Goal: Task Accomplishment & Management: Use online tool/utility

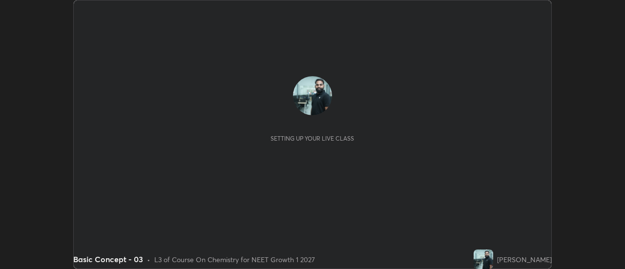
scroll to position [269, 625]
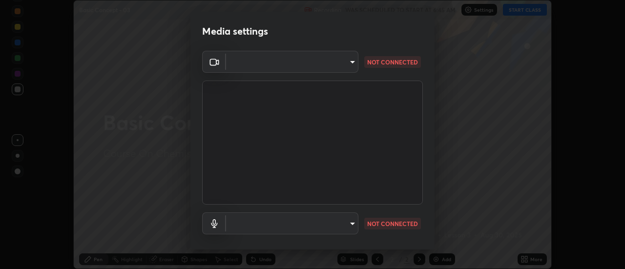
type input "985e4b1f72fc3b9494b48cef3b79fe3b682f9ae0bb15c20acfe574fe2aaad349"
type input "618656b63b7f9ee0ab6491a194f7017e5cc5f8d223736be4f163d7efcd640cbd"
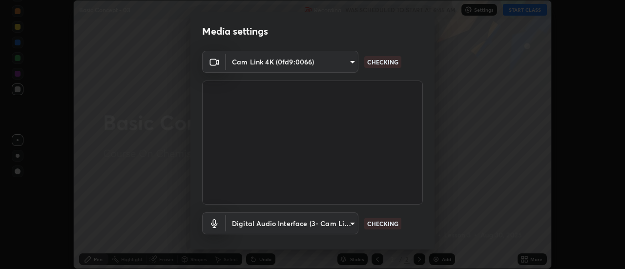
scroll to position [51, 0]
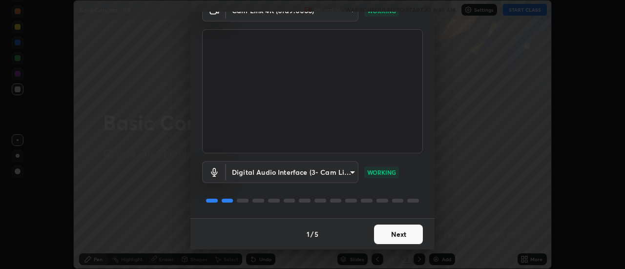
click at [398, 236] on button "Next" at bounding box center [398, 235] width 49 height 20
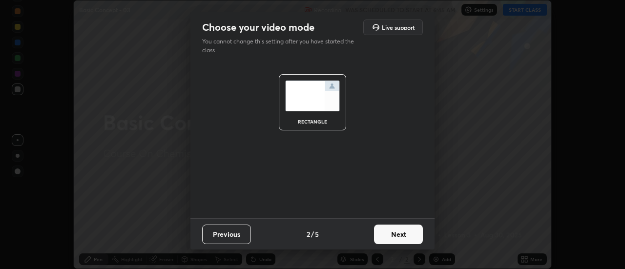
click at [398, 238] on button "Next" at bounding box center [398, 235] width 49 height 20
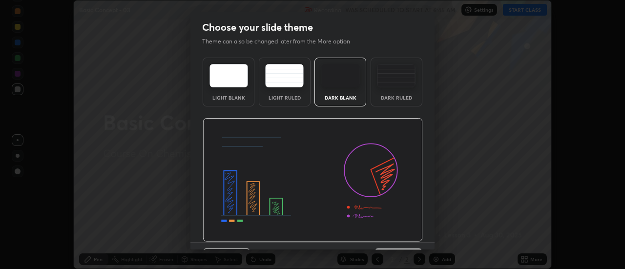
click at [401, 240] on img at bounding box center [313, 180] width 220 height 124
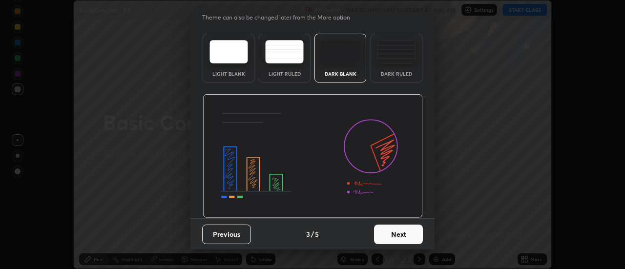
click at [407, 242] on button "Next" at bounding box center [398, 235] width 49 height 20
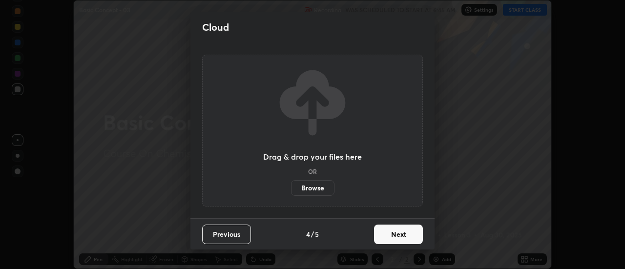
scroll to position [0, 0]
click at [406, 236] on button "Next" at bounding box center [398, 235] width 49 height 20
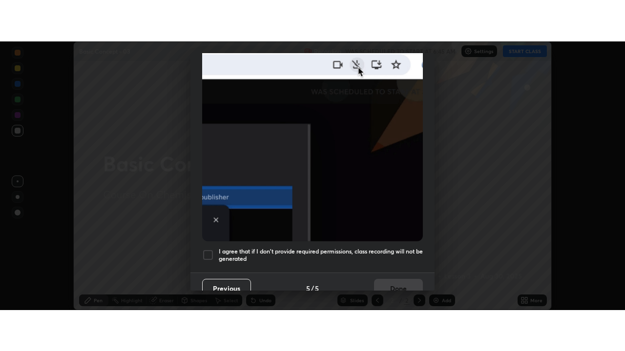
scroll to position [248, 0]
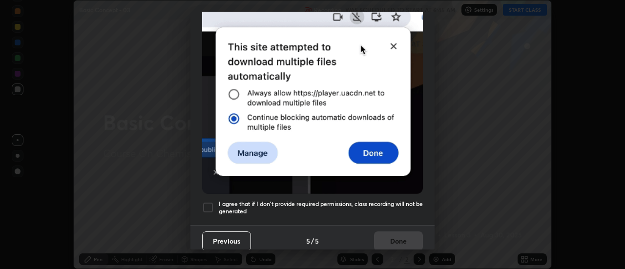
click at [405, 206] on h5 "I agree that if I don't provide required permissions, class recording will not …" at bounding box center [321, 207] width 204 height 15
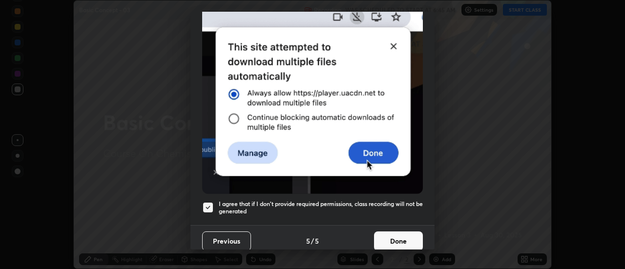
click at [404, 238] on button "Done" at bounding box center [398, 241] width 49 height 20
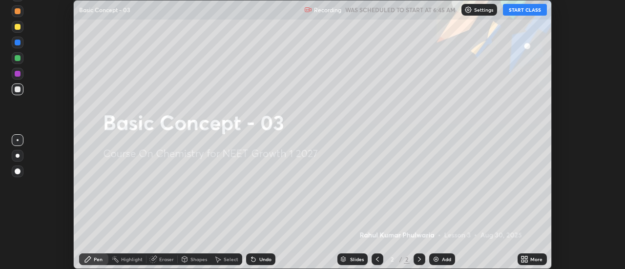
click at [531, 258] on div "More" at bounding box center [536, 259] width 12 height 5
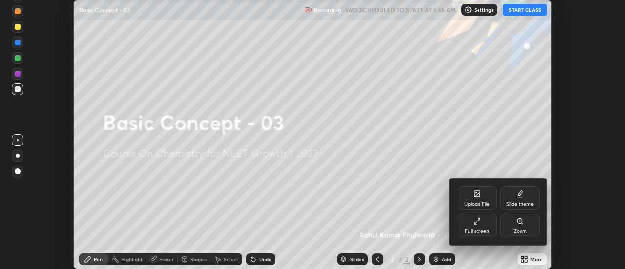
click at [476, 223] on icon at bounding box center [477, 221] width 8 height 8
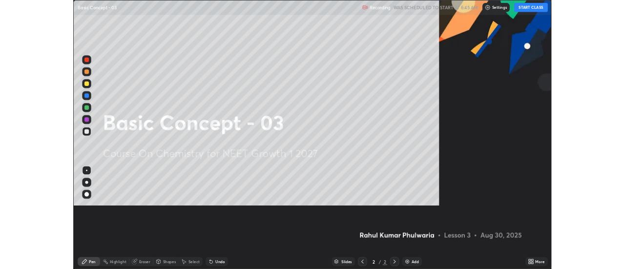
scroll to position [351, 625]
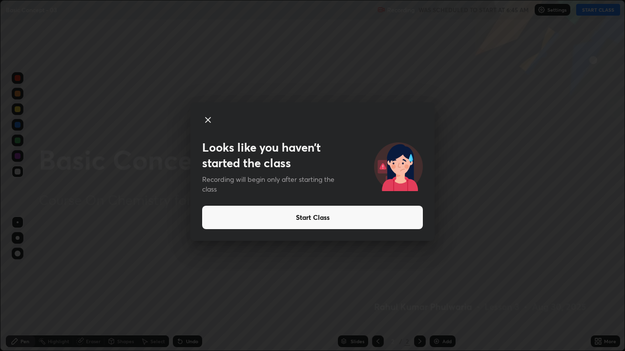
click at [393, 221] on button "Start Class" at bounding box center [312, 217] width 221 height 23
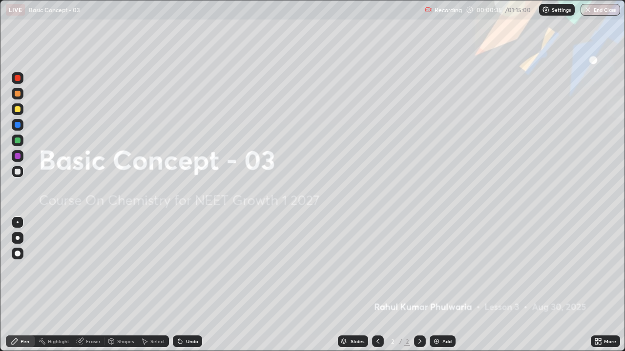
click at [433, 268] on img at bounding box center [436, 342] width 8 height 8
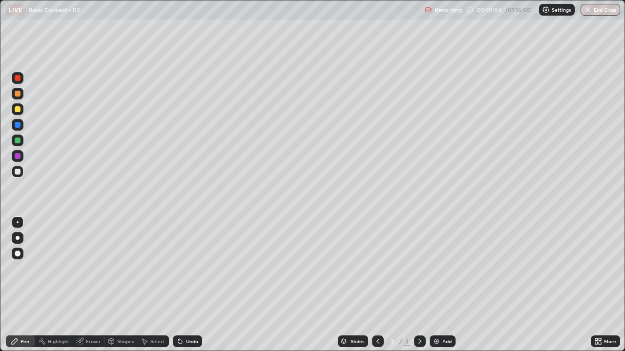
click at [88, 268] on div "Eraser" at bounding box center [93, 341] width 15 height 5
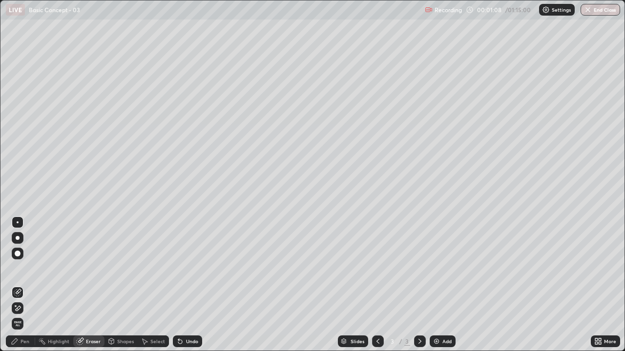
click at [26, 268] on div "Pen" at bounding box center [24, 341] width 9 height 5
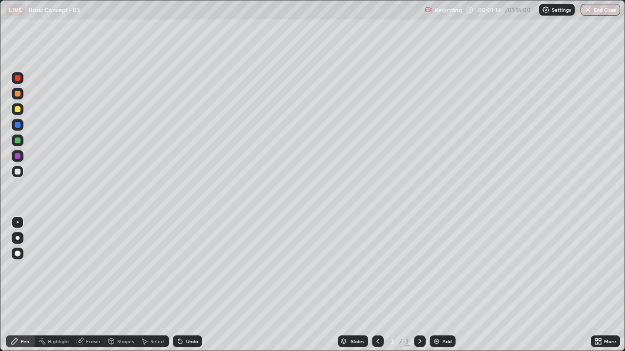
click at [88, 268] on div "Eraser" at bounding box center [93, 341] width 15 height 5
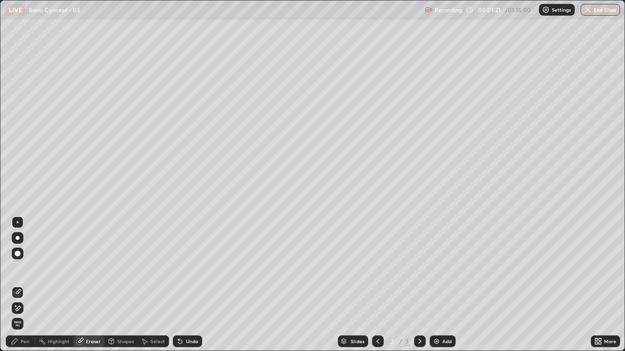
click at [26, 268] on div "Pen" at bounding box center [24, 341] width 9 height 5
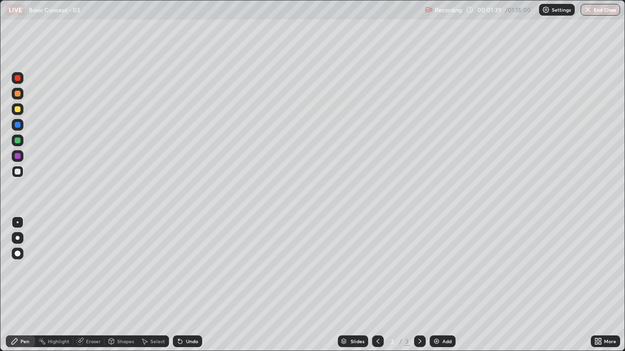
click at [17, 140] on div at bounding box center [18, 141] width 6 height 6
click at [18, 172] on div at bounding box center [18, 172] width 6 height 6
click at [436, 268] on img at bounding box center [436, 342] width 8 height 8
click at [90, 268] on div "Eraser" at bounding box center [93, 341] width 15 height 5
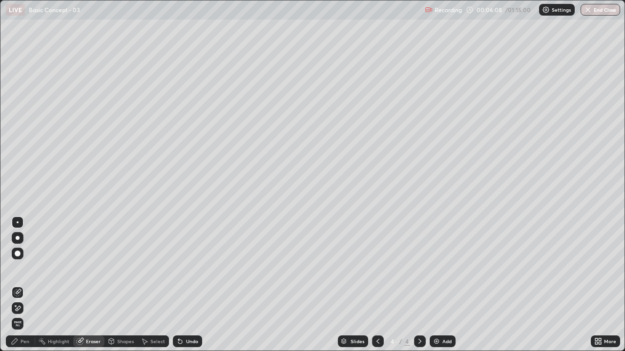
click at [28, 268] on div "Pen" at bounding box center [20, 342] width 29 height 12
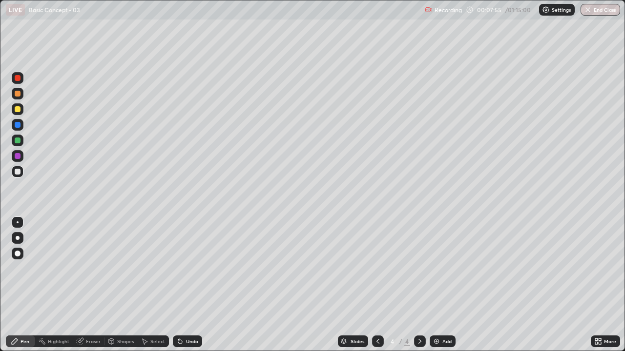
click at [18, 142] on div at bounding box center [18, 141] width 6 height 6
click at [18, 173] on div at bounding box center [18, 172] width 6 height 6
click at [16, 142] on div at bounding box center [18, 141] width 6 height 6
click at [18, 173] on div at bounding box center [18, 172] width 6 height 6
click at [15, 141] on div at bounding box center [18, 141] width 6 height 6
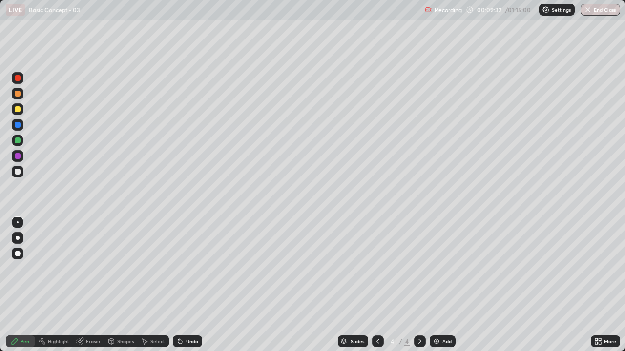
click at [18, 172] on div at bounding box center [18, 172] width 6 height 6
click at [15, 143] on div at bounding box center [18, 141] width 12 height 12
click at [16, 172] on div at bounding box center [18, 172] width 6 height 6
click at [17, 142] on div at bounding box center [18, 141] width 6 height 6
click at [18, 174] on div at bounding box center [18, 172] width 6 height 6
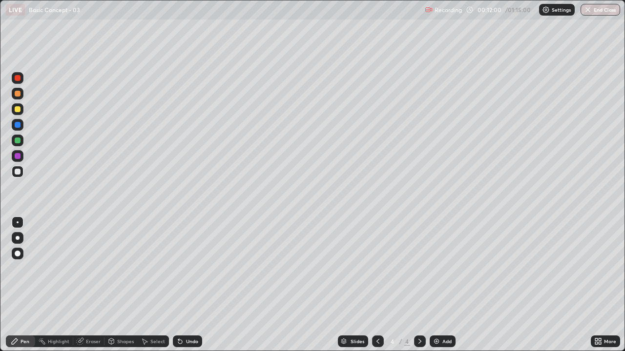
click at [439, 268] on img at bounding box center [436, 342] width 8 height 8
click at [17, 143] on div at bounding box center [18, 141] width 6 height 6
click at [16, 173] on div at bounding box center [18, 172] width 6 height 6
click at [16, 143] on div at bounding box center [18, 141] width 6 height 6
click at [18, 172] on div at bounding box center [18, 172] width 6 height 6
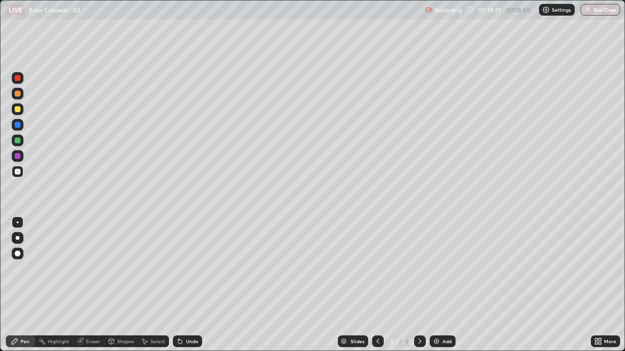
click at [17, 141] on div at bounding box center [18, 141] width 6 height 6
click at [18, 171] on div at bounding box center [18, 172] width 6 height 6
click at [17, 141] on div at bounding box center [18, 141] width 6 height 6
click at [15, 172] on div at bounding box center [18, 172] width 6 height 6
click at [437, 268] on img at bounding box center [436, 342] width 8 height 8
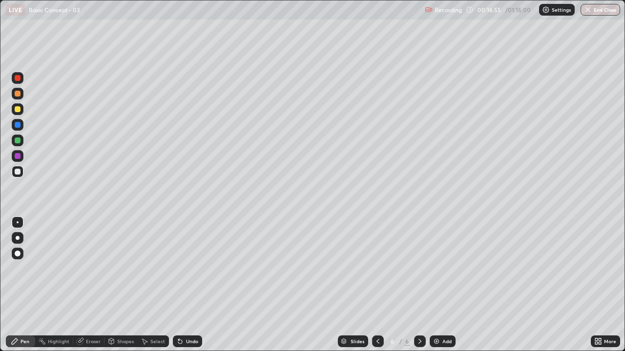
click at [95, 268] on div "Eraser" at bounding box center [93, 341] width 15 height 5
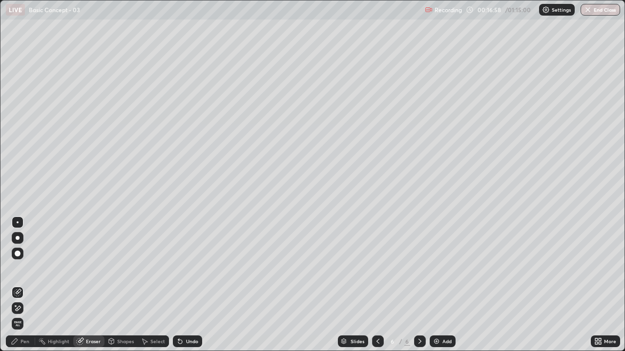
click at [22, 268] on div "Pen" at bounding box center [20, 342] width 29 height 12
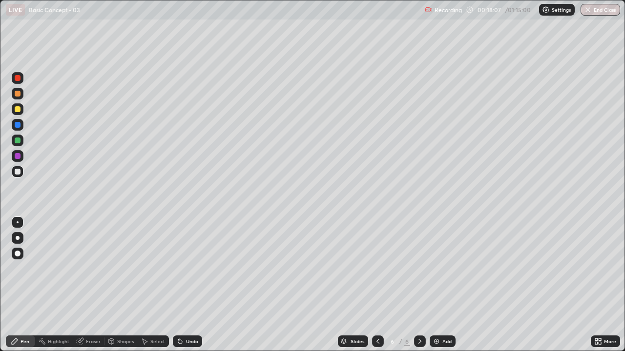
click at [16, 171] on div at bounding box center [18, 172] width 6 height 6
click at [89, 268] on div "Eraser" at bounding box center [93, 341] width 15 height 5
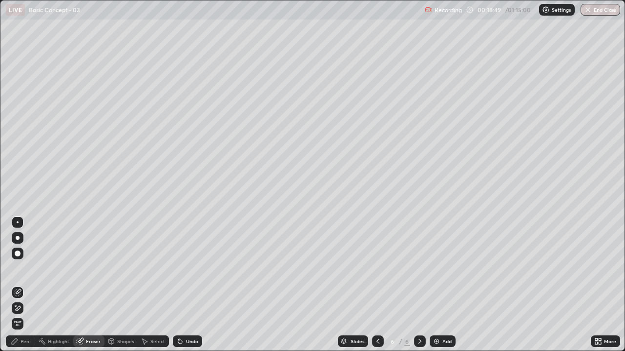
click at [29, 268] on div "Pen" at bounding box center [20, 342] width 29 height 12
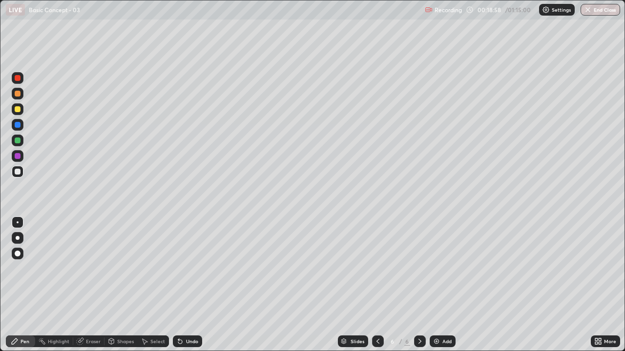
click at [18, 143] on div at bounding box center [18, 141] width 6 height 6
click at [16, 170] on div at bounding box center [18, 172] width 6 height 6
click at [435, 268] on img at bounding box center [436, 342] width 8 height 8
click at [17, 144] on div at bounding box center [18, 141] width 12 height 12
click at [17, 172] on div at bounding box center [18, 172] width 6 height 6
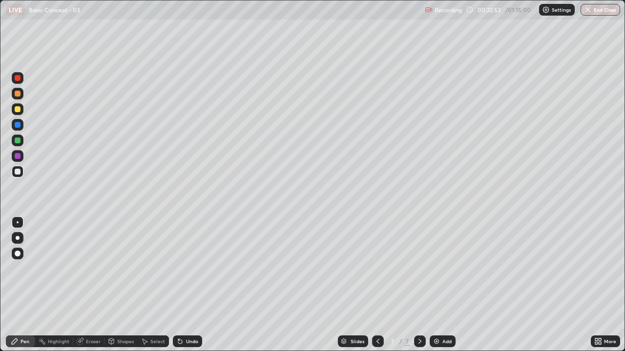
click at [17, 172] on div at bounding box center [18, 172] width 6 height 6
click at [17, 143] on div at bounding box center [18, 141] width 6 height 6
click at [18, 176] on div at bounding box center [18, 172] width 12 height 12
click at [18, 142] on div at bounding box center [18, 141] width 6 height 6
click at [16, 172] on div at bounding box center [18, 172] width 6 height 6
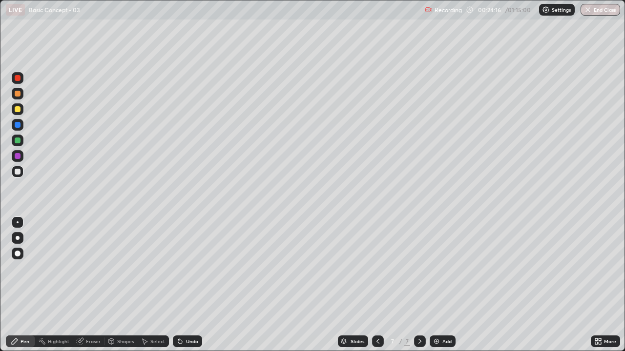
click at [89, 268] on div "Eraser" at bounding box center [93, 341] width 15 height 5
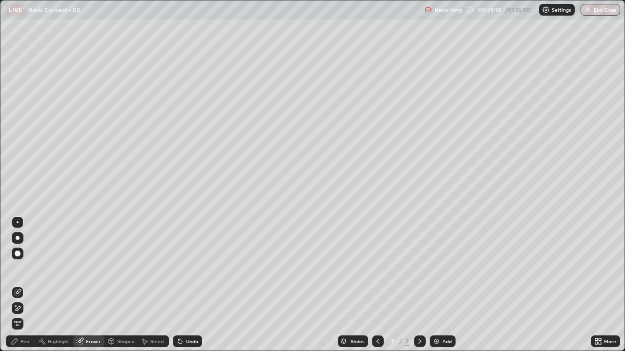
click at [28, 268] on div "Pen" at bounding box center [24, 341] width 9 height 5
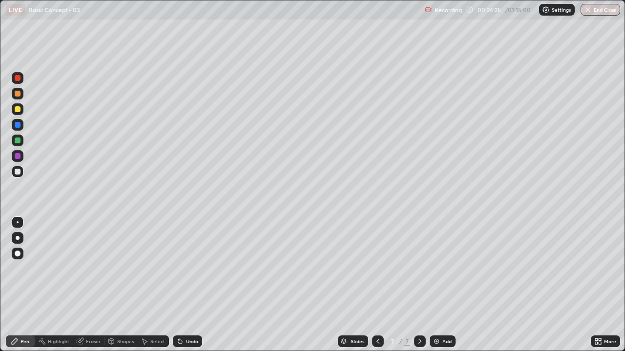
click at [16, 142] on div at bounding box center [18, 141] width 6 height 6
click at [17, 172] on div at bounding box center [18, 172] width 6 height 6
click at [17, 143] on div at bounding box center [18, 141] width 6 height 6
click at [17, 173] on div at bounding box center [18, 172] width 6 height 6
click at [434, 268] on img at bounding box center [436, 342] width 8 height 8
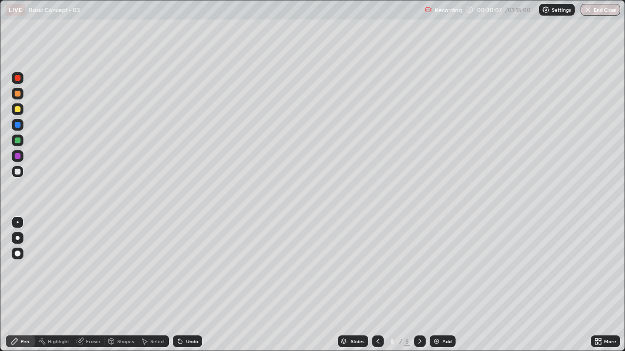
click at [19, 141] on div at bounding box center [18, 141] width 6 height 6
click at [17, 173] on div at bounding box center [18, 172] width 6 height 6
click at [92, 268] on div "Eraser" at bounding box center [93, 341] width 15 height 5
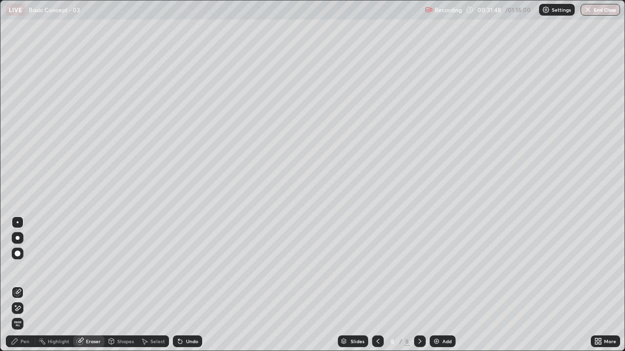
click at [25, 268] on div "Pen" at bounding box center [24, 341] width 9 height 5
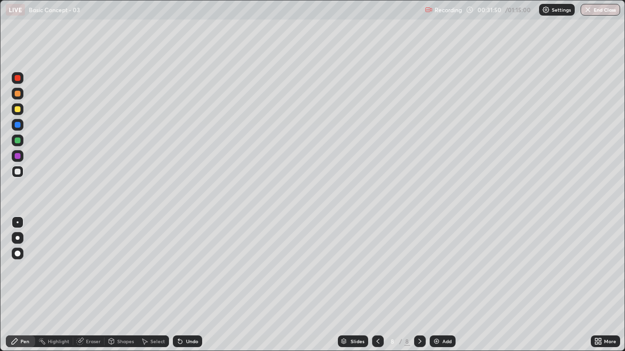
click at [17, 140] on div at bounding box center [18, 141] width 6 height 6
click at [16, 174] on div at bounding box center [18, 172] width 6 height 6
click at [17, 140] on div at bounding box center [18, 141] width 6 height 6
click at [95, 268] on div "Eraser" at bounding box center [93, 341] width 15 height 5
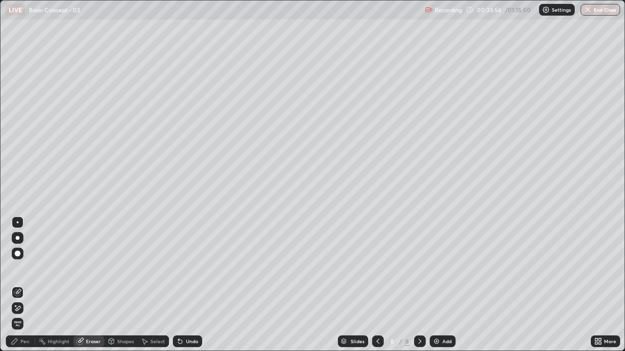
click at [25, 268] on div "Pen" at bounding box center [24, 341] width 9 height 5
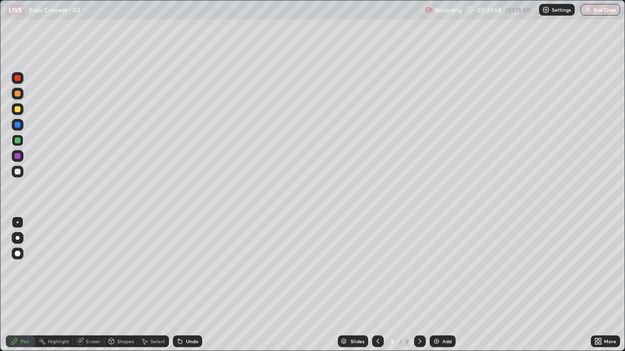
click at [20, 170] on div at bounding box center [18, 172] width 6 height 6
click at [16, 140] on div at bounding box center [18, 141] width 6 height 6
click at [17, 173] on div at bounding box center [18, 172] width 6 height 6
click at [18, 141] on div at bounding box center [18, 141] width 6 height 6
click at [17, 176] on div at bounding box center [18, 172] width 12 height 12
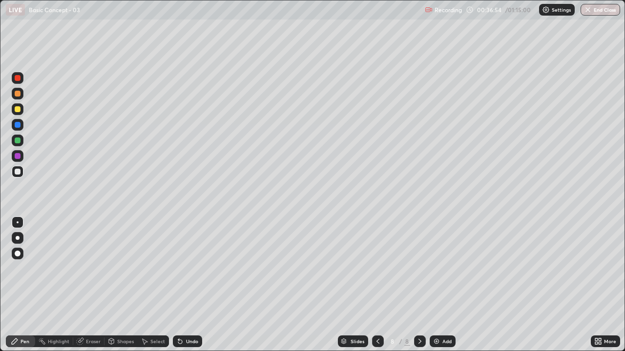
click at [19, 138] on div at bounding box center [18, 141] width 6 height 6
click at [16, 169] on div at bounding box center [18, 172] width 6 height 6
click at [435, 268] on img at bounding box center [436, 342] width 8 height 8
click at [91, 268] on div "Eraser" at bounding box center [93, 341] width 15 height 5
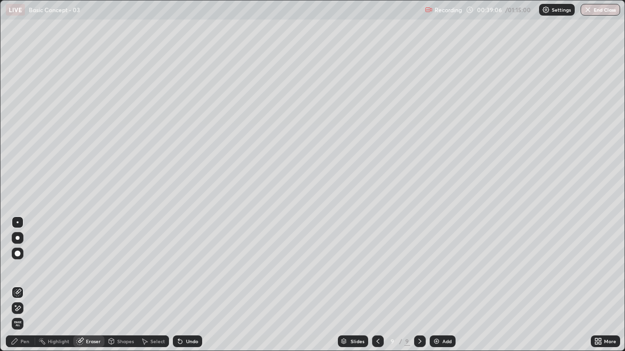
click at [24, 268] on div "Pen" at bounding box center [24, 341] width 9 height 5
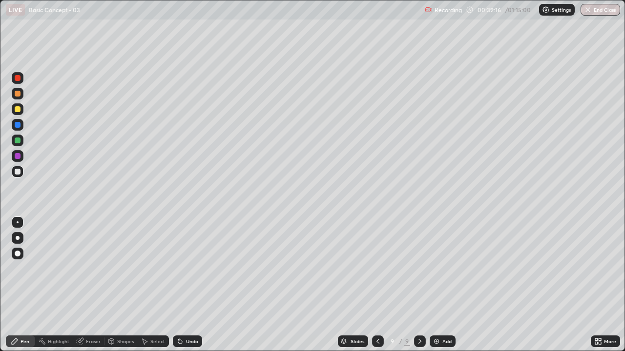
click at [14, 141] on div at bounding box center [18, 141] width 12 height 12
click at [17, 112] on div at bounding box center [18, 109] width 6 height 6
click at [17, 80] on div at bounding box center [18, 78] width 6 height 6
click at [17, 140] on div at bounding box center [18, 141] width 6 height 6
click at [16, 81] on div at bounding box center [18, 78] width 6 height 6
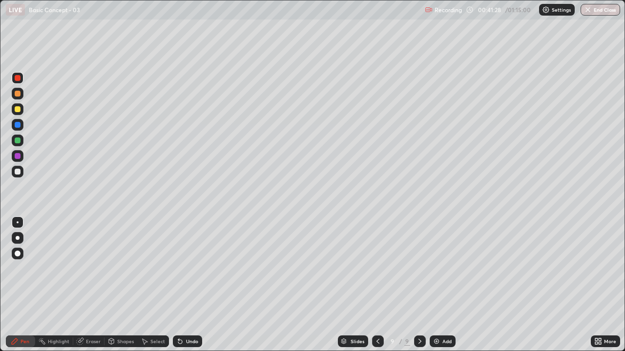
click at [18, 170] on div at bounding box center [18, 172] width 6 height 6
click at [432, 268] on img at bounding box center [436, 342] width 8 height 8
click at [378, 268] on icon at bounding box center [377, 342] width 8 height 8
click at [418, 268] on icon at bounding box center [419, 341] width 3 height 5
click at [375, 268] on icon at bounding box center [377, 342] width 8 height 8
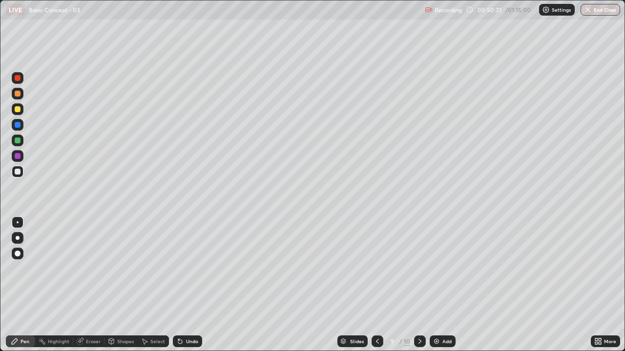
click at [419, 268] on icon at bounding box center [420, 342] width 8 height 8
click at [433, 268] on img at bounding box center [436, 342] width 8 height 8
click at [437, 268] on img at bounding box center [436, 342] width 8 height 8
click at [602, 10] on button "End Class" at bounding box center [600, 10] width 40 height 12
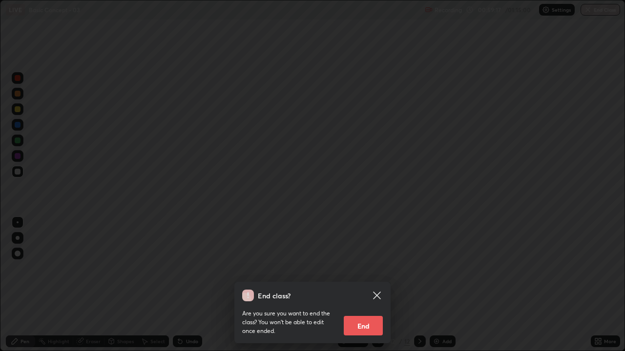
click at [369, 268] on button "End" at bounding box center [363, 326] width 39 height 20
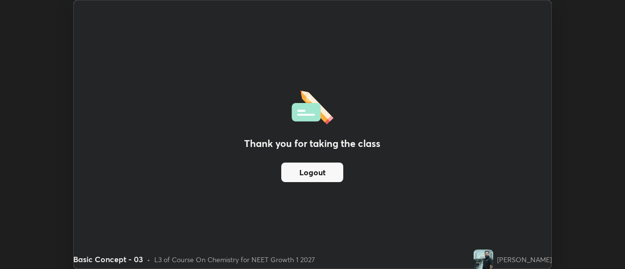
scroll to position [48539, 48183]
click at [560, 177] on div "Thank you for taking the class Logout Setting up your live class" at bounding box center [312, 134] width 625 height 269
click at [617, 199] on div "Thank you for taking the class Logout Setting up your live class" at bounding box center [312, 134] width 625 height 269
